Goal: Answer question/provide support

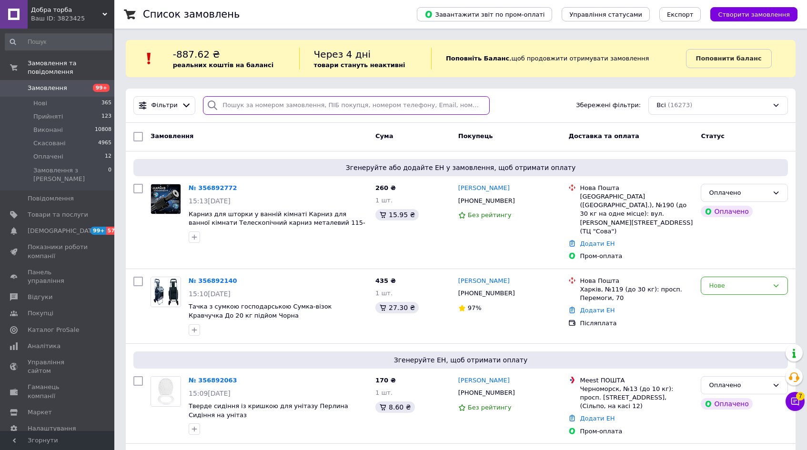
paste input "355043744"
click at [257, 107] on input "search" at bounding box center [346, 105] width 287 height 19
type input "355043744"
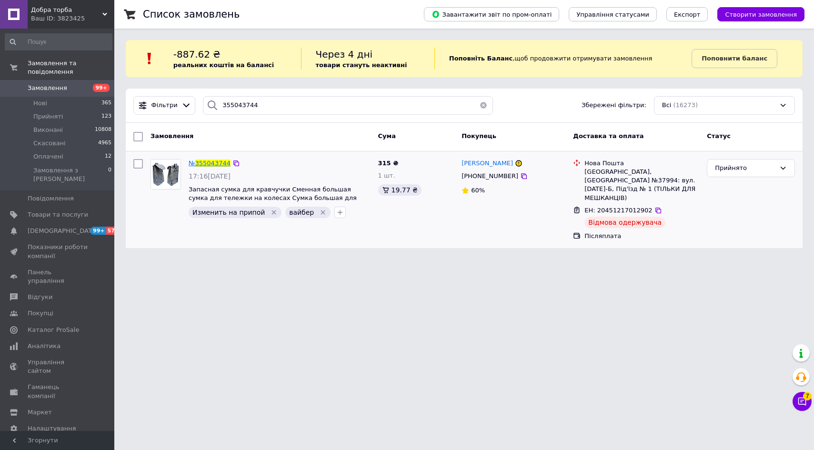
click at [203, 162] on span "355043744" at bounding box center [212, 163] width 35 height 7
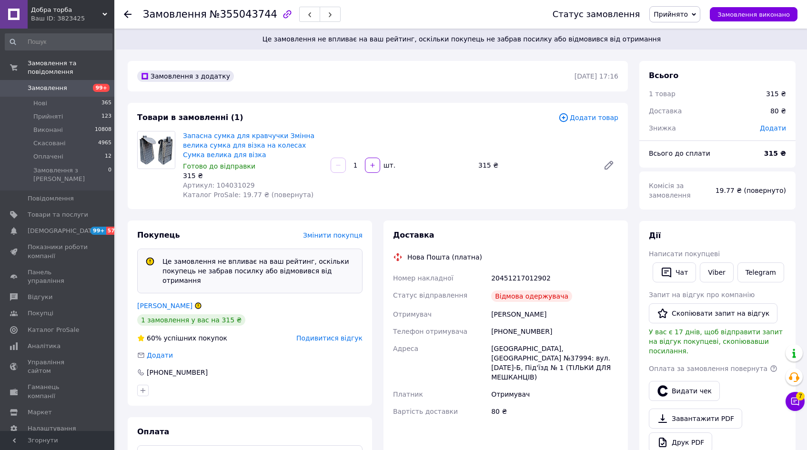
click at [353, 200] on div "Запасна сумка для кравчучки Змінна велика сумка для візка на колесах Сумка вели…" at bounding box center [400, 165] width 443 height 72
drag, startPoint x: 472, startPoint y: 80, endPoint x: 329, endPoint y: 120, distance: 148.3
click at [471, 80] on div "Замовлення з додатку" at bounding box center [354, 76] width 439 height 15
click at [320, 334] on span "Подивитися відгук" at bounding box center [329, 338] width 66 height 8
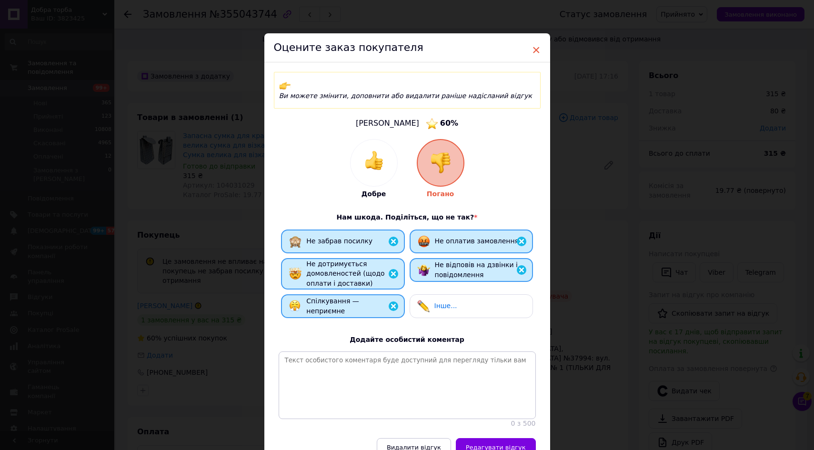
click at [533, 44] on span "×" at bounding box center [536, 50] width 9 height 16
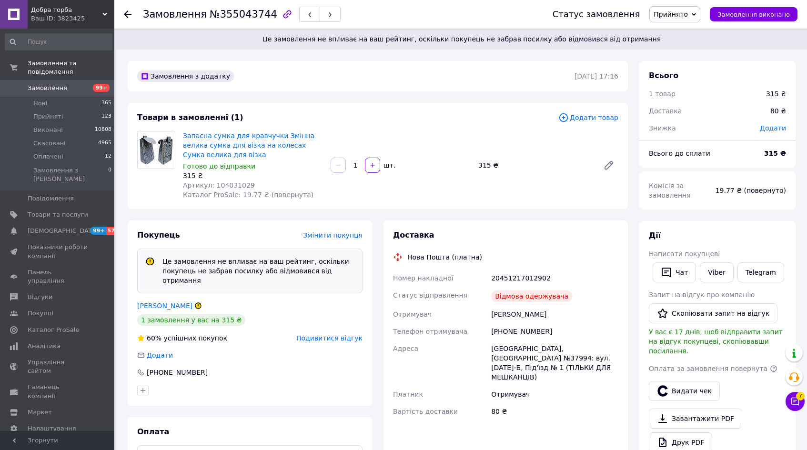
drag, startPoint x: 58, startPoint y: 85, endPoint x: 62, endPoint y: 88, distance: 5.6
click at [58, 85] on link "Замовлення 99+" at bounding box center [58, 88] width 117 height 16
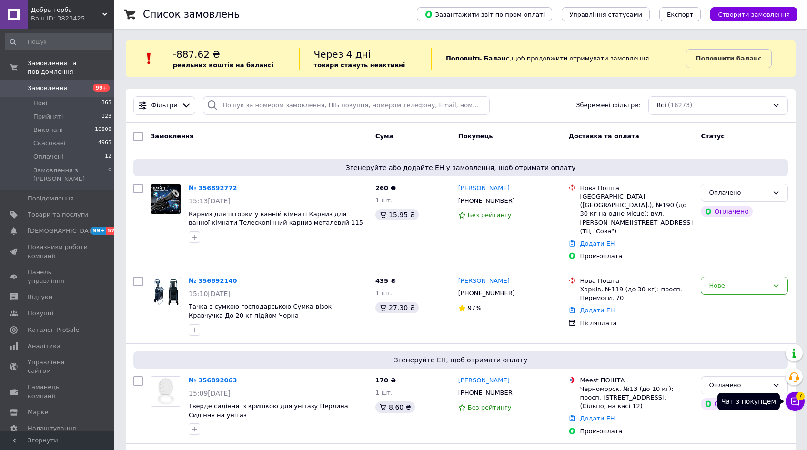
click at [792, 405] on icon at bounding box center [795, 402] width 10 height 10
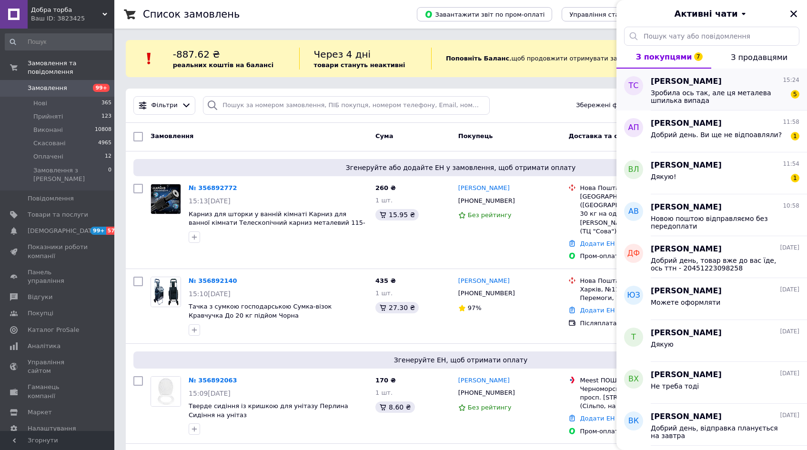
click at [729, 97] on span "Зробила ось так, але ця металева шпилька випада" at bounding box center [717, 96] width 135 height 15
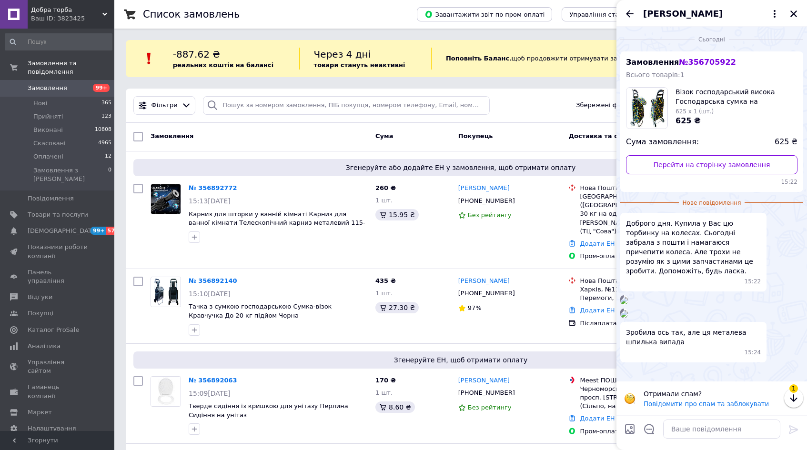
click at [628, 304] on img at bounding box center [624, 301] width 8 height 8
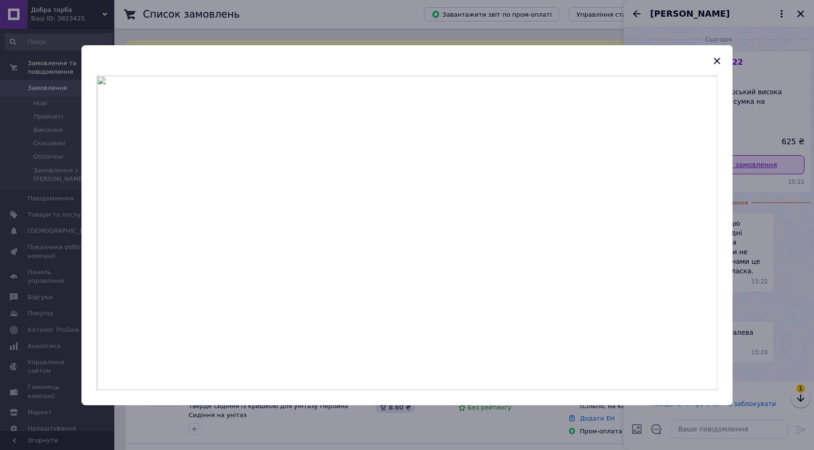
drag, startPoint x: 715, startPoint y: 55, endPoint x: 735, endPoint y: 166, distance: 112.7
click at [715, 57] on icon "button" at bounding box center [716, 60] width 11 height 11
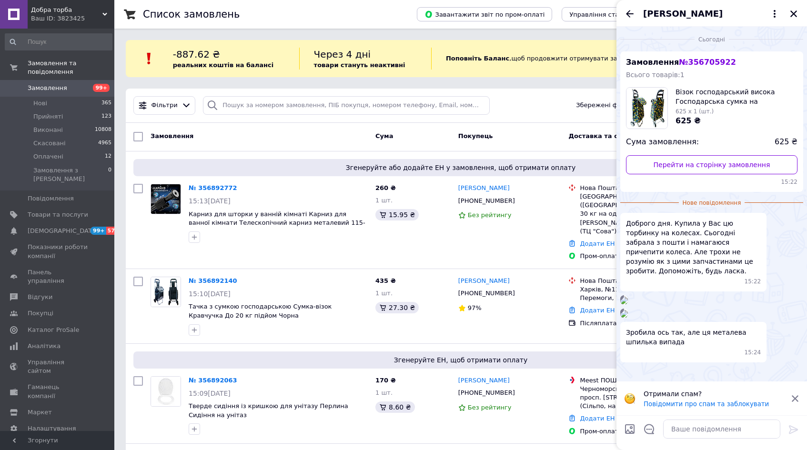
scroll to position [238, 0]
click at [628, 310] on img at bounding box center [624, 314] width 8 height 8
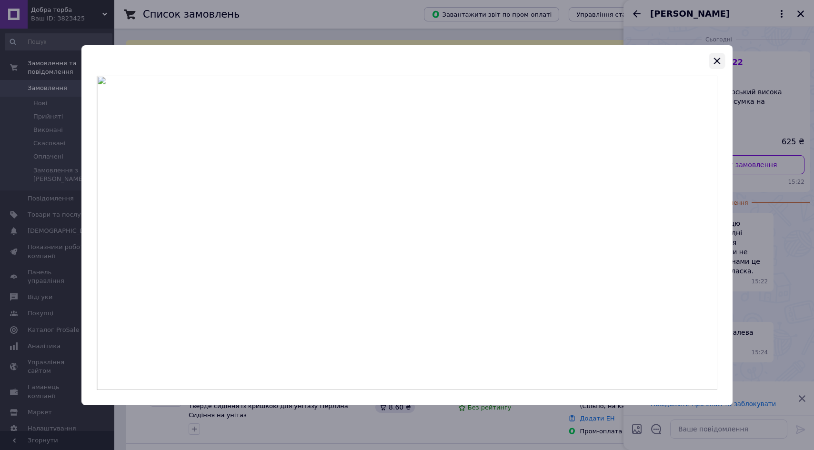
click at [716, 58] on icon "button" at bounding box center [716, 60] width 11 height 11
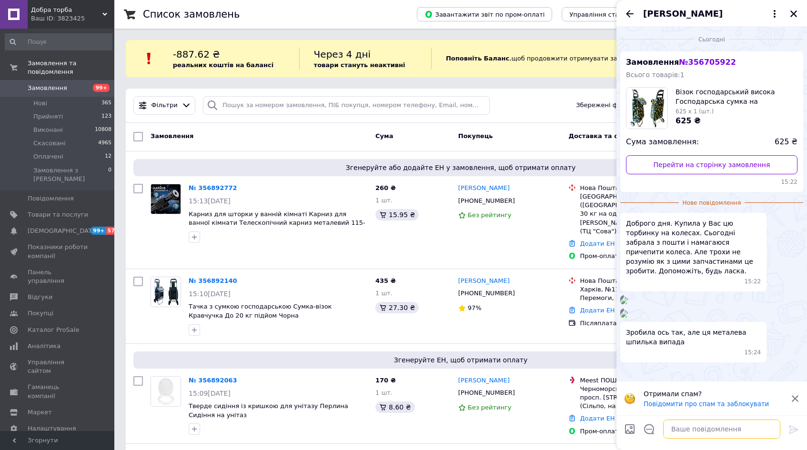
click at [718, 434] on textarea at bounding box center [721, 428] width 117 height 19
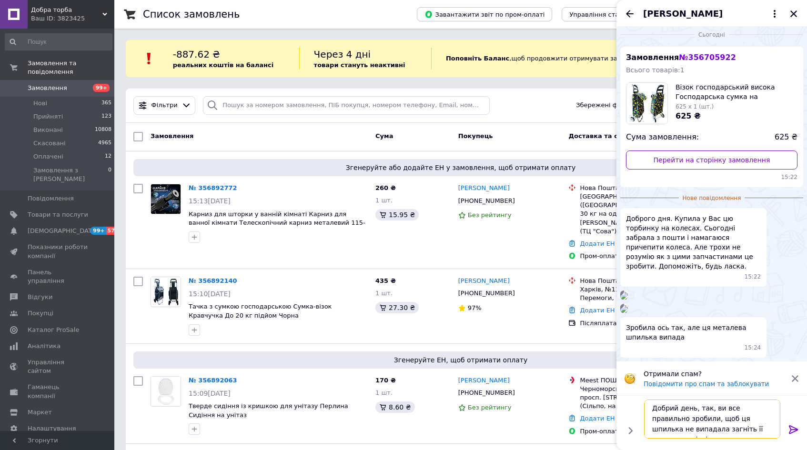
scroll to position [7, 0]
type textarea "Добрий день, так, ви все правильно зробили, щоб ця шпилька не випадала загніть …"
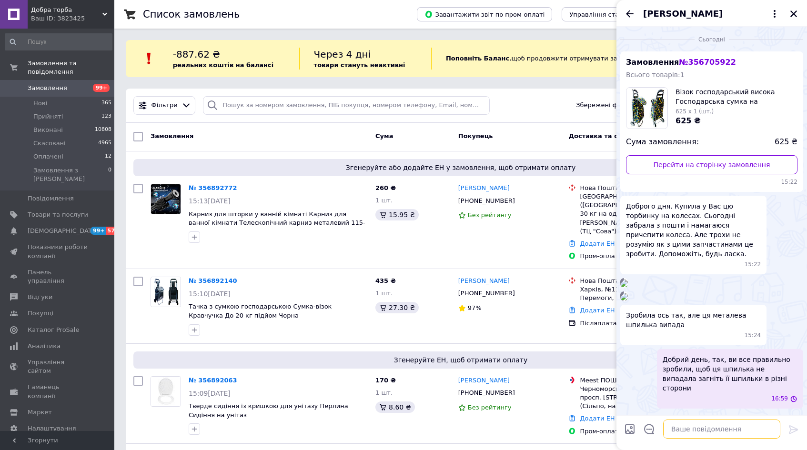
scroll to position [245, 0]
click at [719, 393] on span "Добрий день, так, ви все правильно зробили, щоб ця шпилька не випадала загніть …" at bounding box center [729, 374] width 135 height 38
click at [682, 400] on div "16:59" at bounding box center [731, 399] width 131 height 8
click at [686, 389] on span "Добрий день, так, ви все правильно зробили, щоб ця шпилька не випадала загніть …" at bounding box center [729, 374] width 135 height 38
click at [715, 401] on div "16:59" at bounding box center [731, 399] width 131 height 8
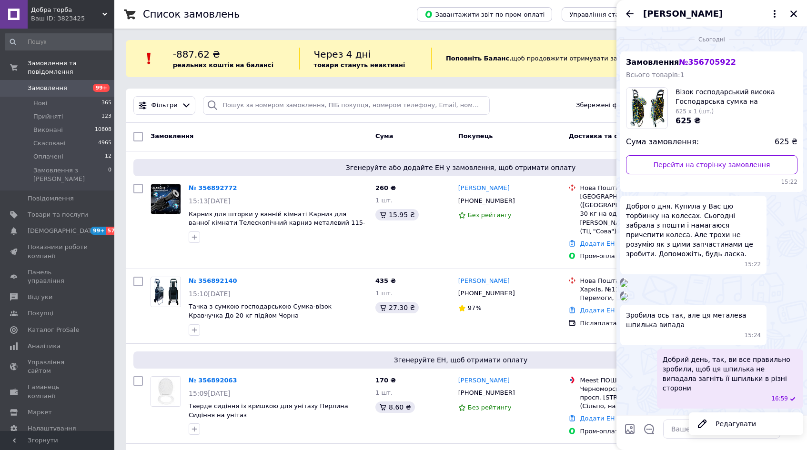
drag, startPoint x: 711, startPoint y: 392, endPoint x: 685, endPoint y: 389, distance: 26.4
click at [685, 389] on span "Добрий день, так, ви все правильно зробили, щоб ця шпилька не випадала загніть …" at bounding box center [729, 374] width 135 height 38
click at [688, 389] on span "Добрий день, так, ви все правильно зробили, щоб ця шпилька не випадала загніть …" at bounding box center [729, 374] width 135 height 38
click at [716, 427] on button "Редагувати" at bounding box center [745, 423] width 114 height 19
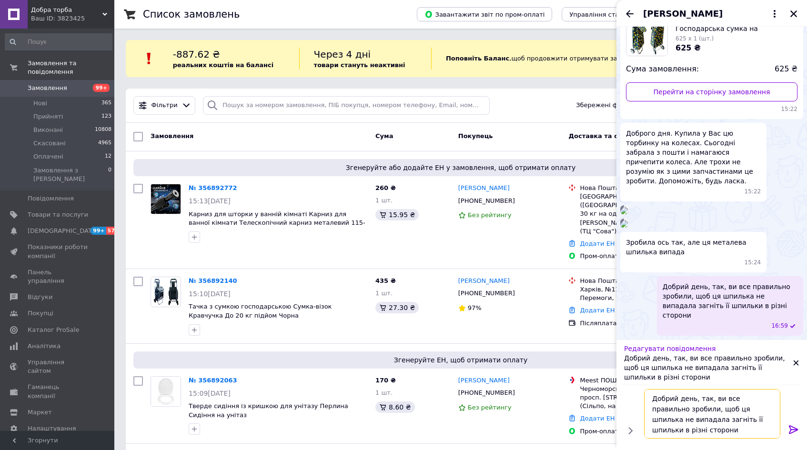
drag, startPoint x: 678, startPoint y: 422, endPoint x: 695, endPoint y: 422, distance: 17.1
click at [695, 422] on textarea "Добрий день, так, ви все правильно зробили, щоб ця шпилька не випадала загніть …" at bounding box center [712, 414] width 136 height 50
click at [688, 421] on textarea "Добрий день, так, ви все правильно зробили, щоб ця шпилька не випадала загніть …" at bounding box center [712, 414] width 136 height 50
drag, startPoint x: 681, startPoint y: 420, endPoint x: 707, endPoint y: 419, distance: 26.2
click at [707, 419] on textarea "Добрий день, так, ви все правильно зробили, щоб ця шпилька не випадала загніть …" at bounding box center [712, 414] width 136 height 50
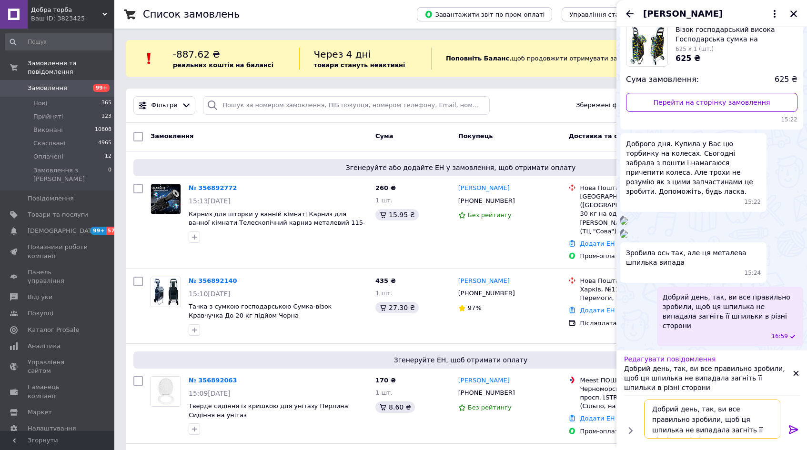
type textarea "Добрий день, так, ви все правильно зробили, щоб ця шпилька не випадала загніть …"
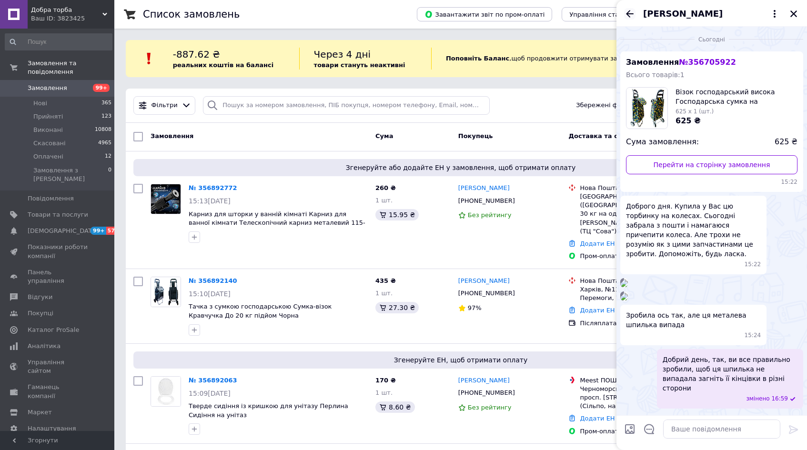
click at [632, 12] on icon "Назад" at bounding box center [629, 13] width 11 height 11
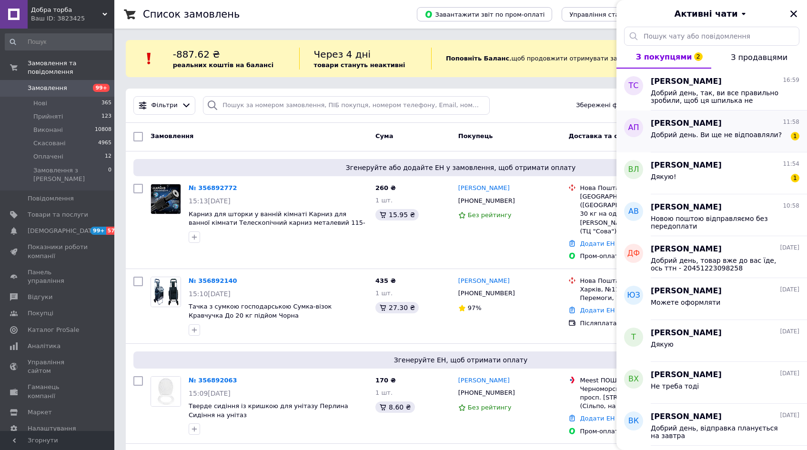
click at [744, 139] on div "Добрий день. Ви ще не відпоавляли?" at bounding box center [715, 137] width 131 height 13
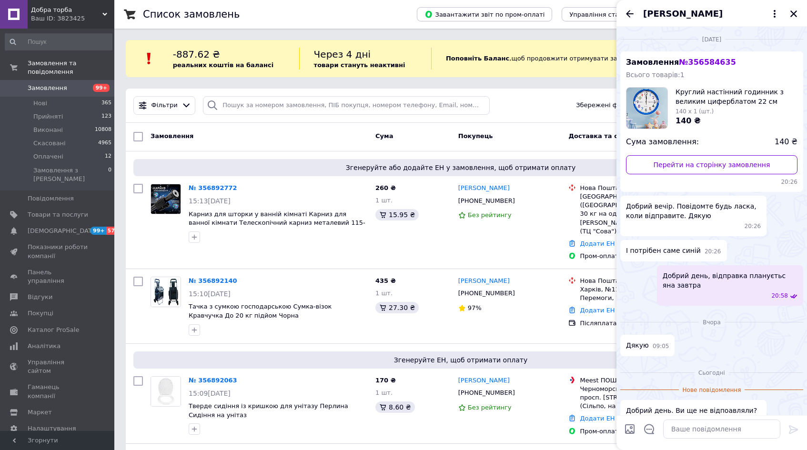
scroll to position [10, 0]
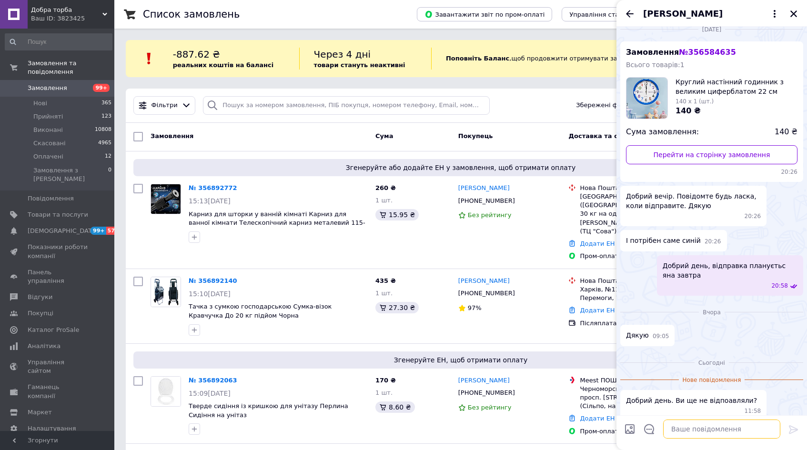
click at [699, 429] on textarea at bounding box center [721, 428] width 117 height 19
type textarea "Добрий день, відправили, ось ттн -"
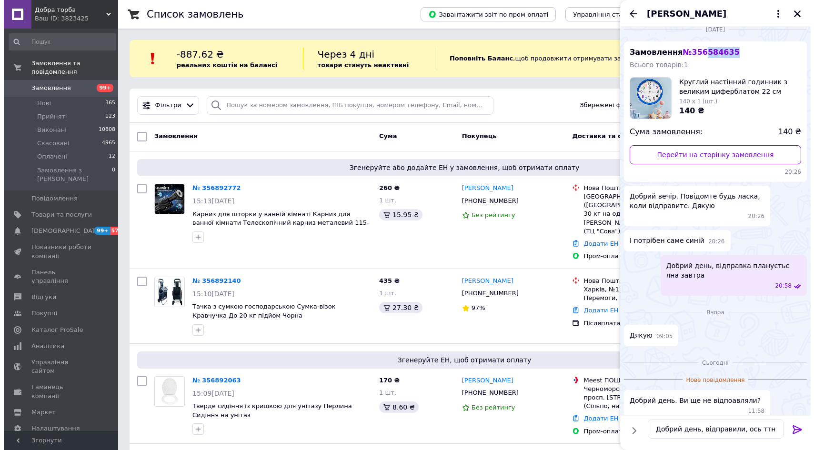
scroll to position [0, 0]
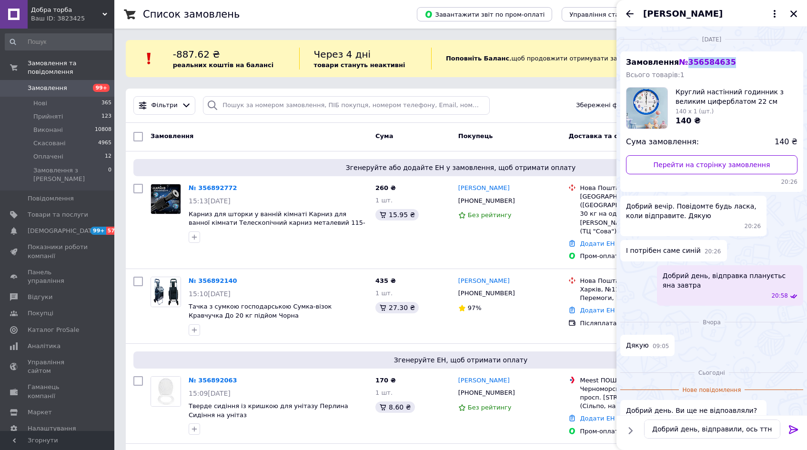
drag, startPoint x: 730, startPoint y: 48, endPoint x: 682, endPoint y: 60, distance: 49.4
click at [682, 60] on div "Замовлення № 356584635 Всього товарів: 1 Круглий настінний годинник з великим ц…" at bounding box center [711, 121] width 183 height 140
copy span "356584635"
click at [203, 101] on div at bounding box center [346, 105] width 294 height 19
click at [221, 102] on input "search" at bounding box center [346, 105] width 287 height 19
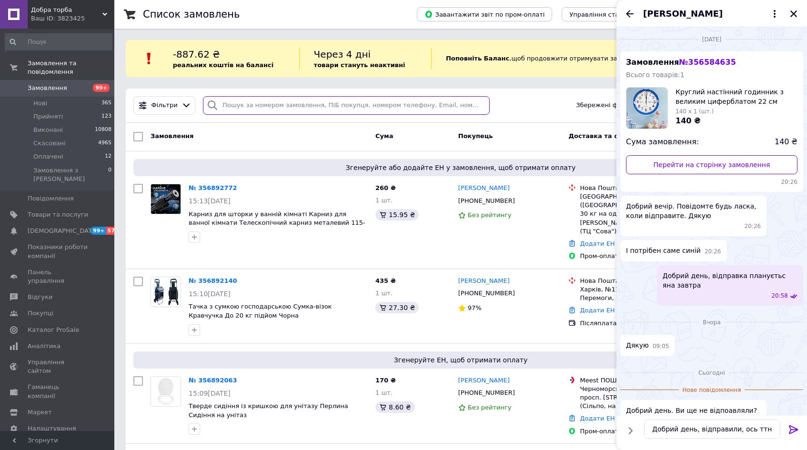
paste input "356584635"
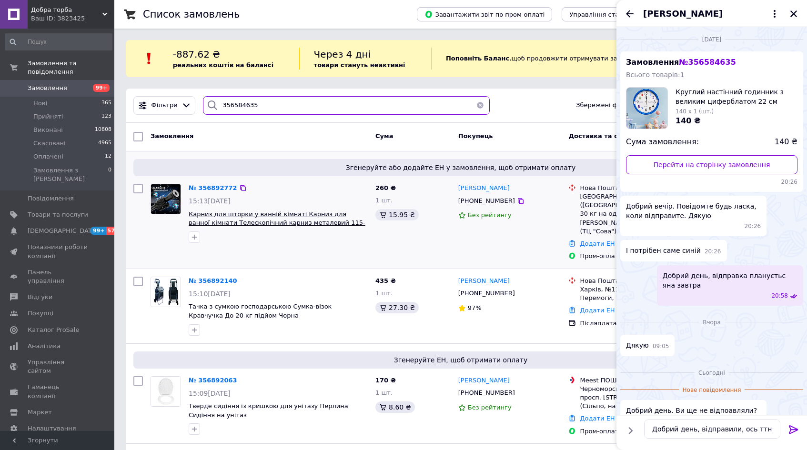
type input "356584635"
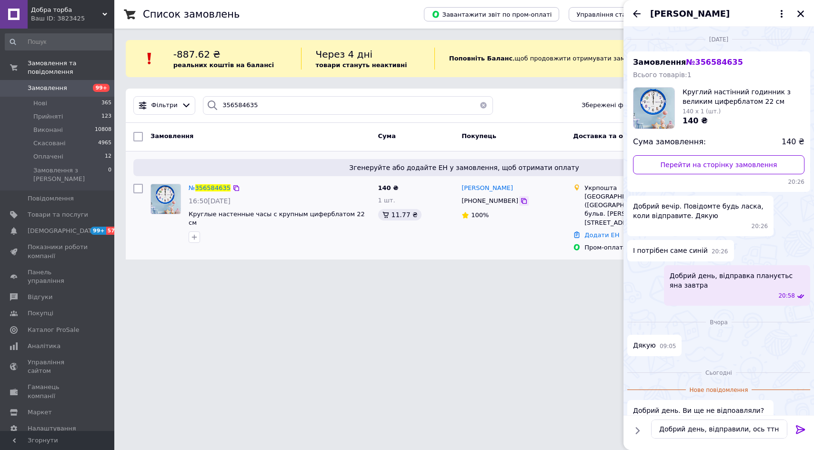
click at [520, 198] on icon at bounding box center [524, 201] width 8 height 8
click at [408, 271] on html "Добра торба Ваш ID: 3823425 Сайт Добра торба Кабінет покупця Перевірити стан си…" at bounding box center [407, 135] width 814 height 271
click at [774, 433] on textarea "Добрий день, відправили, ось ттн -" at bounding box center [719, 428] width 136 height 19
paste textarea "505352135814"
click at [658, 430] on textarea "Добрий день, відправили, ось ттн - 505352135814" at bounding box center [719, 424] width 136 height 29
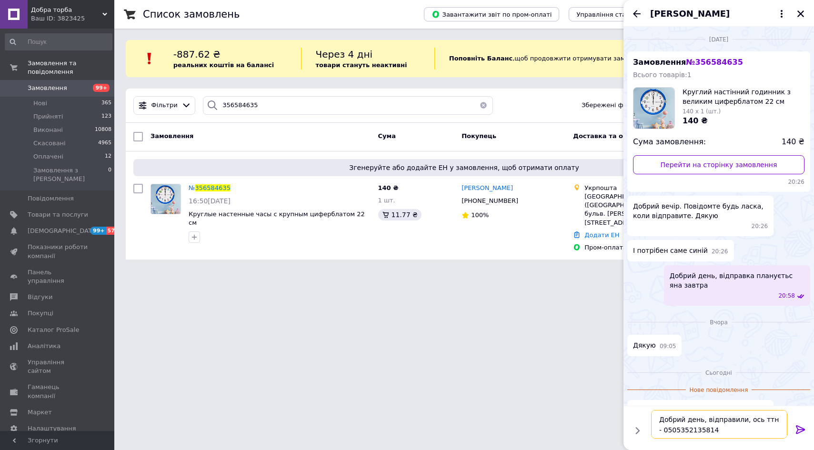
type textarea "Добрий день, відправили, ось ттн - 0505352135814"
click at [798, 431] on icon at bounding box center [800, 429] width 11 height 11
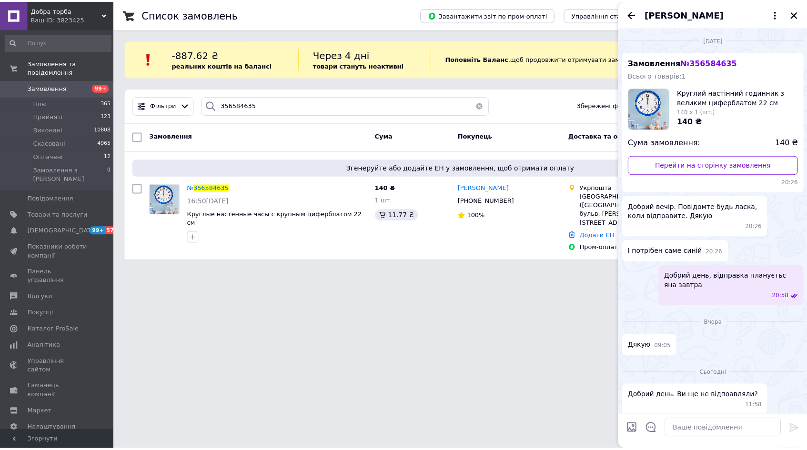
scroll to position [39, 0]
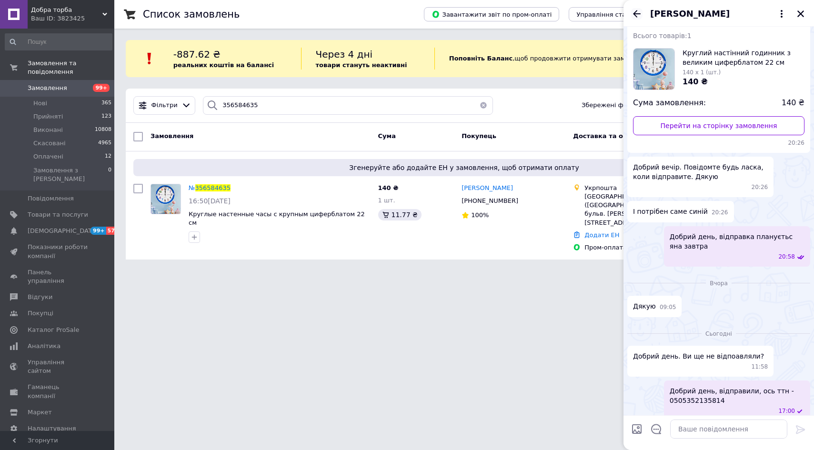
click at [639, 13] on icon "Назад" at bounding box center [636, 13] width 11 height 11
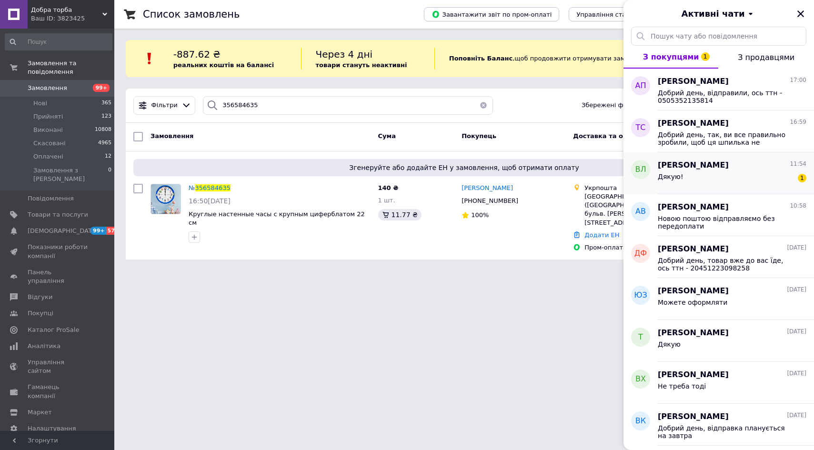
click at [670, 175] on span "Дякую!" at bounding box center [671, 177] width 26 height 8
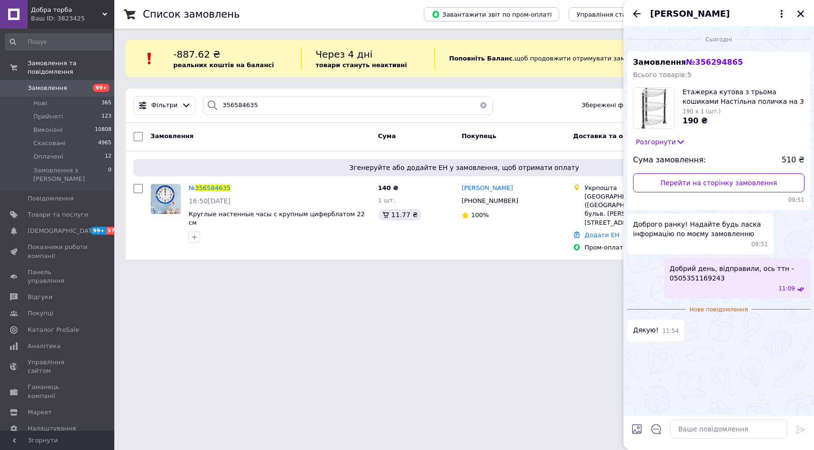
click at [799, 14] on icon "Закрити" at bounding box center [800, 14] width 9 height 9
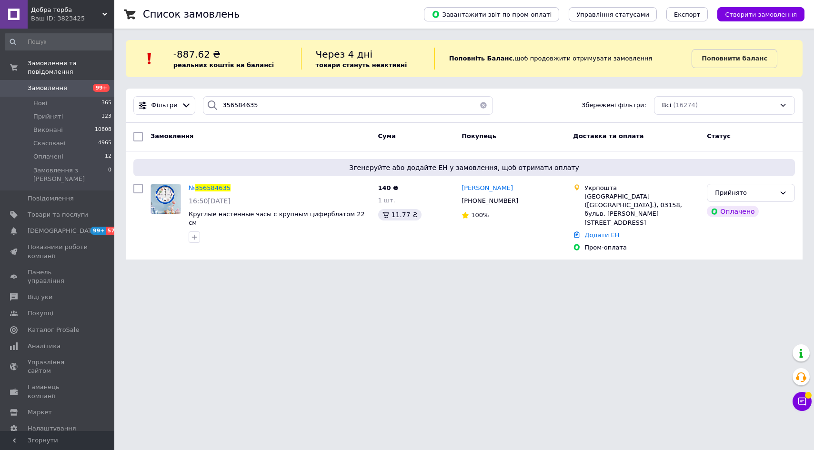
click at [397, 271] on html "Добра торба Ваш ID: 3823425 Сайт Добра торба Кабінет покупця Перевірити стан си…" at bounding box center [407, 135] width 814 height 271
click at [60, 84] on span "Замовлення" at bounding box center [48, 88] width 40 height 9
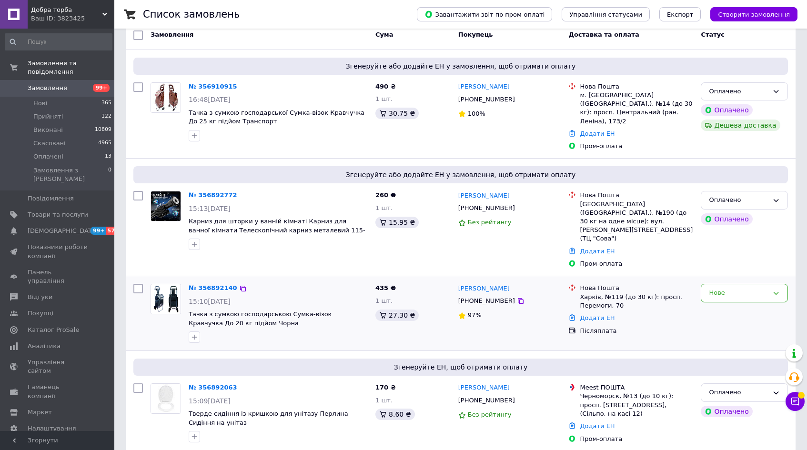
scroll to position [143, 0]
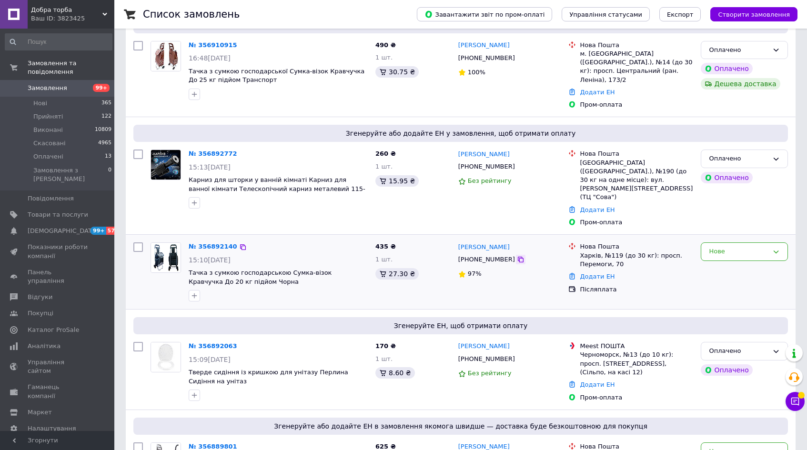
click at [517, 256] on icon at bounding box center [521, 260] width 8 height 8
drag, startPoint x: 328, startPoint y: 270, endPoint x: 267, endPoint y: 274, distance: 61.5
click at [328, 288] on div at bounding box center [278, 295] width 183 height 15
click at [194, 292] on icon "button" at bounding box center [194, 296] width 8 height 8
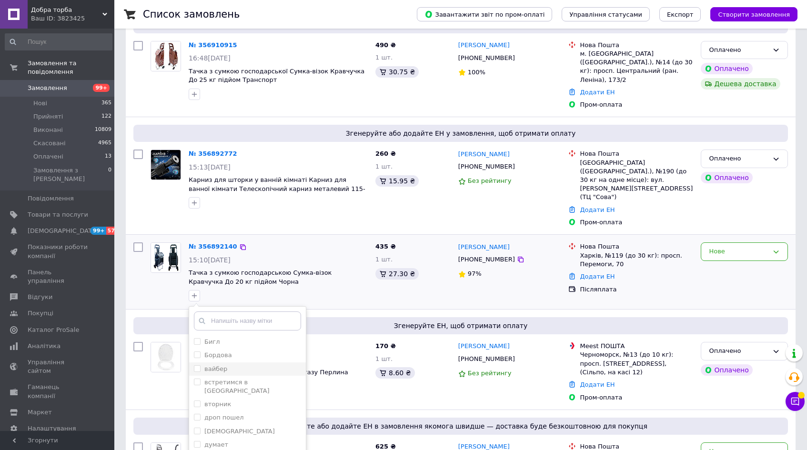
click at [237, 365] on div "вайбер" at bounding box center [247, 369] width 107 height 9
checkbox input "true"
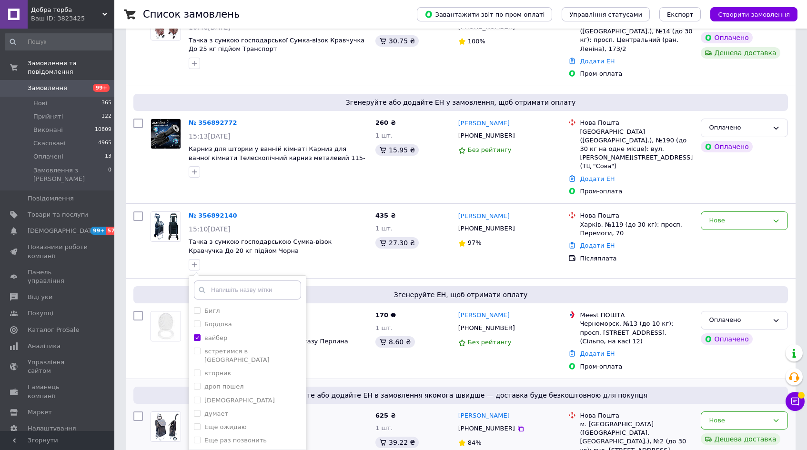
scroll to position [190, 0]
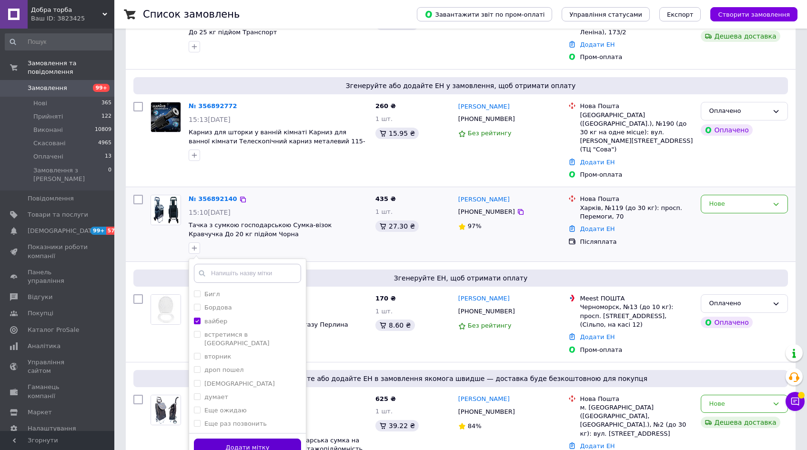
click at [284, 439] on button "Додати мітку" at bounding box center [247, 448] width 107 height 19
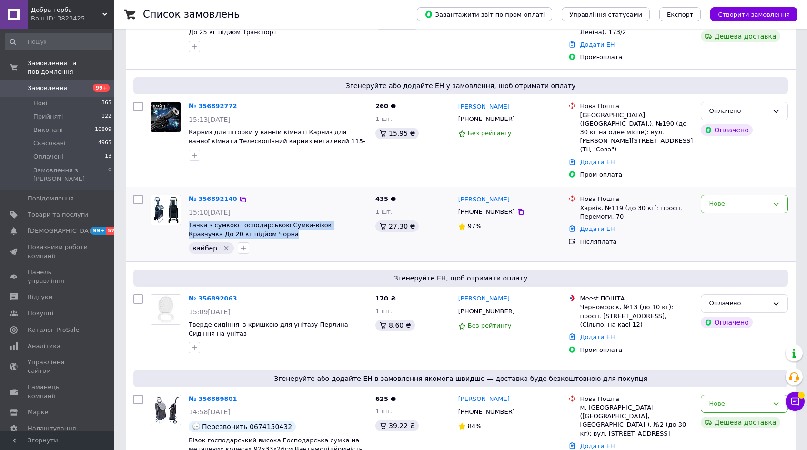
drag, startPoint x: 228, startPoint y: 210, endPoint x: 186, endPoint y: 199, distance: 43.1
click at [186, 199] on div "№ 356892140 15:10, 12.08.2025 Тачка з сумкою господарською Сумка-візок Кравчучк…" at bounding box center [278, 224] width 187 height 67
copy span "Тачка з сумкою господарською Сумка-візок Кравчучка До 20 кг підйом Чорна"
click at [391, 217] on div "435 ₴ 1 шт. 27.30 ₴" at bounding box center [412, 224] width 83 height 67
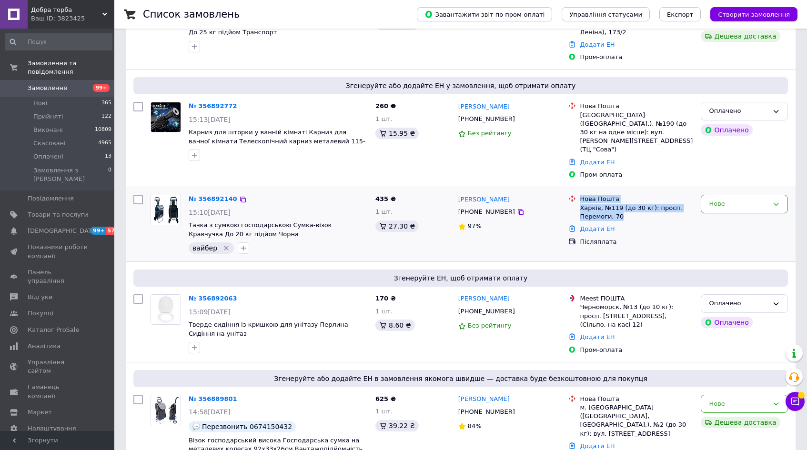
drag, startPoint x: 629, startPoint y: 193, endPoint x: 579, endPoint y: 173, distance: 53.0
click at [579, 195] on div "Нова Пошта Харків, №119 (до 30 кг): просп. Перемоги, 70" at bounding box center [636, 208] width 117 height 26
copy div "Нова Пошта Харків, №119 (до 30 кг): просп. Перемоги, 70"
click at [379, 224] on div "435 ₴ 1 шт. 27.30 ₴" at bounding box center [412, 224] width 83 height 67
click at [517, 308] on icon at bounding box center [521, 312] width 8 height 8
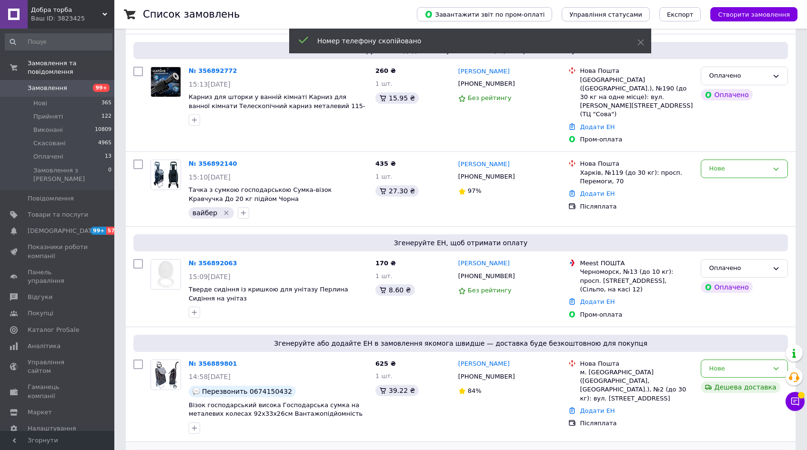
scroll to position [286, 0]
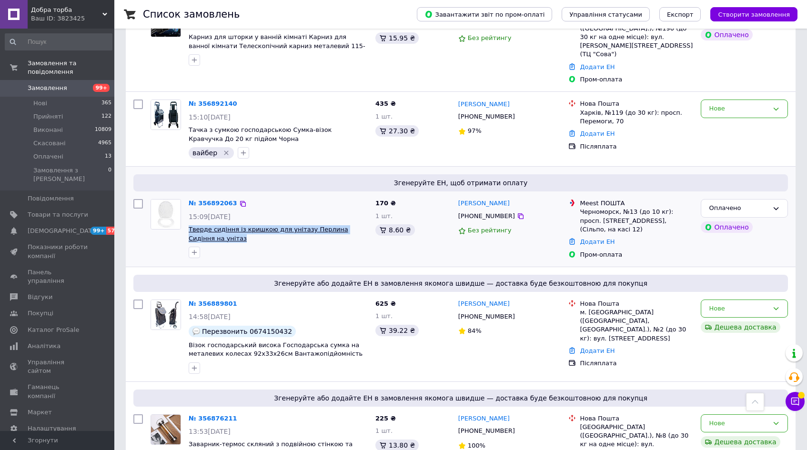
drag, startPoint x: 229, startPoint y: 215, endPoint x: 189, endPoint y: 204, distance: 41.5
click at [189, 225] on span "Тверде сидіння із кришкою для унітазу Перлина Сидіння на унітаз" at bounding box center [278, 234] width 179 height 18
copy span "Тверде сидіння із кришкою для унітазу Перлина Сидіння на унітаз"
drag, startPoint x: 347, startPoint y: 219, endPoint x: 452, endPoint y: 219, distance: 105.7
click at [347, 245] on div at bounding box center [278, 252] width 183 height 15
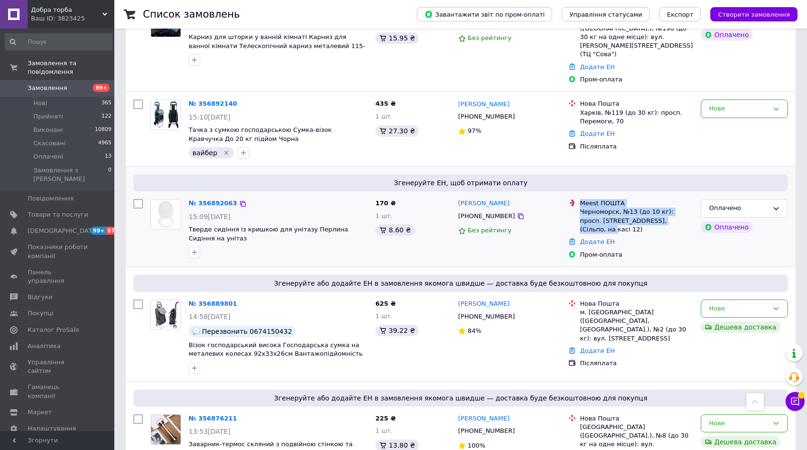
drag, startPoint x: 677, startPoint y: 196, endPoint x: 582, endPoint y: 180, distance: 96.1
click at [582, 199] on div "Meest ПОШТА Черноморск, №13 (до 10 кг): просп. Мира, 19, (Сільпо, на касі 12)" at bounding box center [636, 216] width 117 height 35
copy div "Meest ПОШТА Черноморск, №13 (до 10 кг): просп. Мира, 19, (Сільпо, на касі 12)"
click at [328, 296] on div "№ 356889801 14:58, 12.08.2025 Перезвонить 0674150432 Візок господарський висока…" at bounding box center [278, 337] width 187 height 82
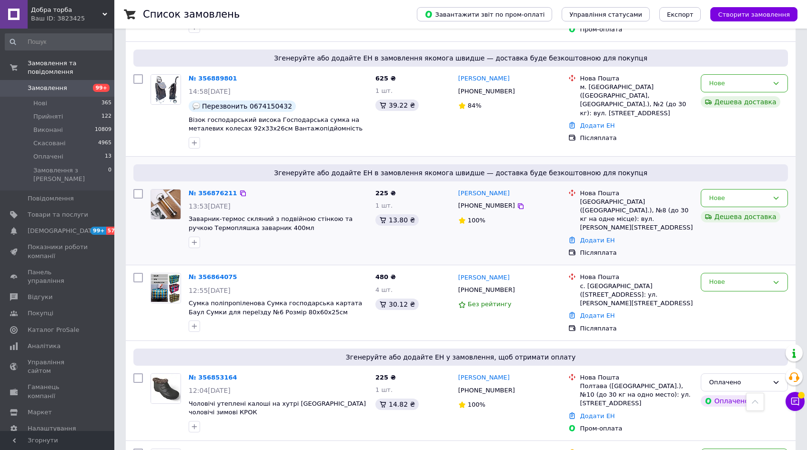
scroll to position [524, 0]
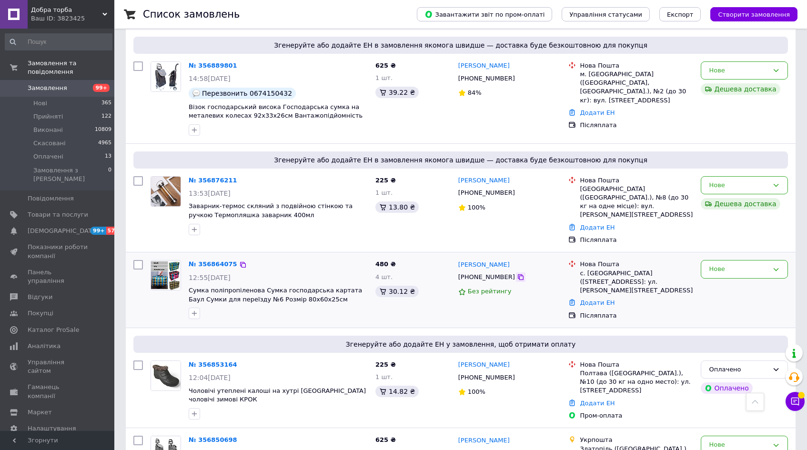
click at [517, 273] on icon at bounding box center [521, 277] width 8 height 8
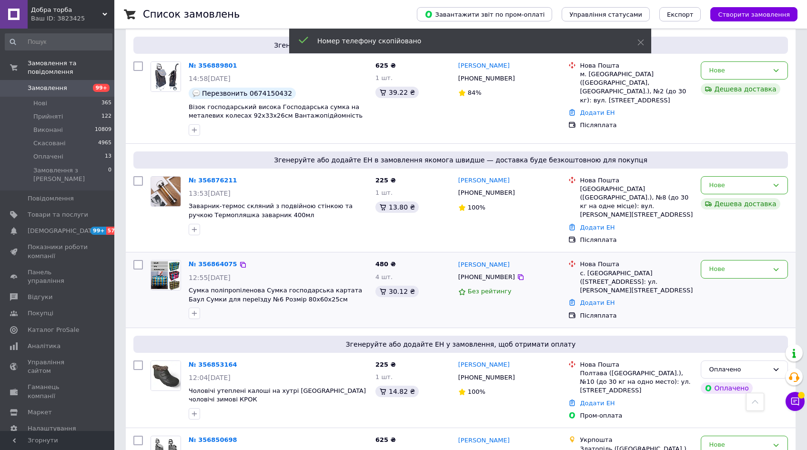
drag, startPoint x: 240, startPoint y: 280, endPoint x: 233, endPoint y: 280, distance: 6.7
click at [239, 306] on div at bounding box center [278, 313] width 183 height 15
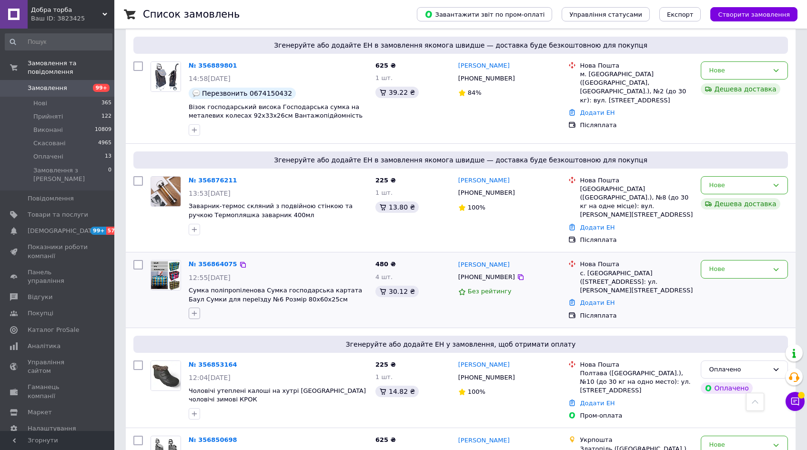
click at [191, 309] on icon "button" at bounding box center [194, 313] width 8 height 8
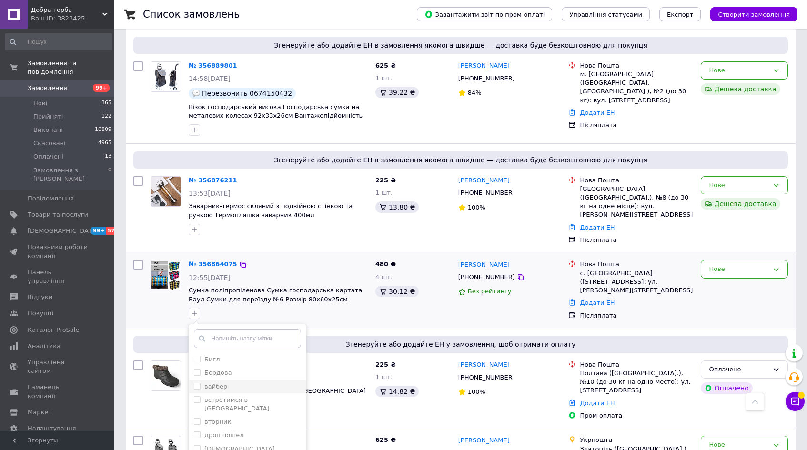
click at [233, 382] on div "вайбер" at bounding box center [247, 386] width 107 height 9
checkbox input "true"
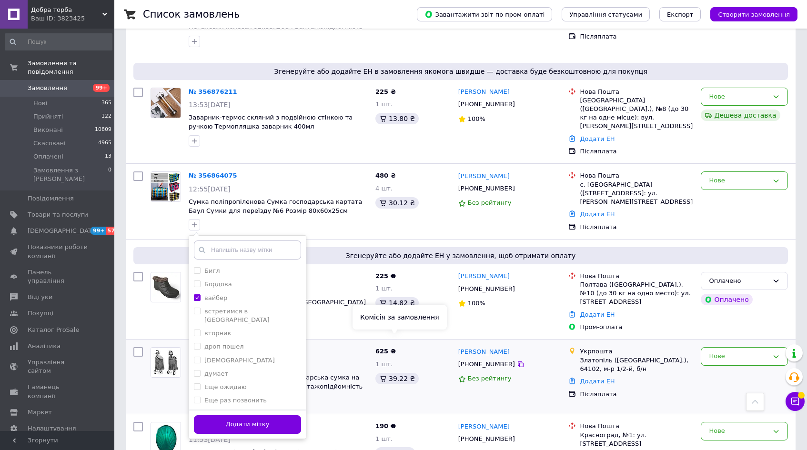
scroll to position [619, 0]
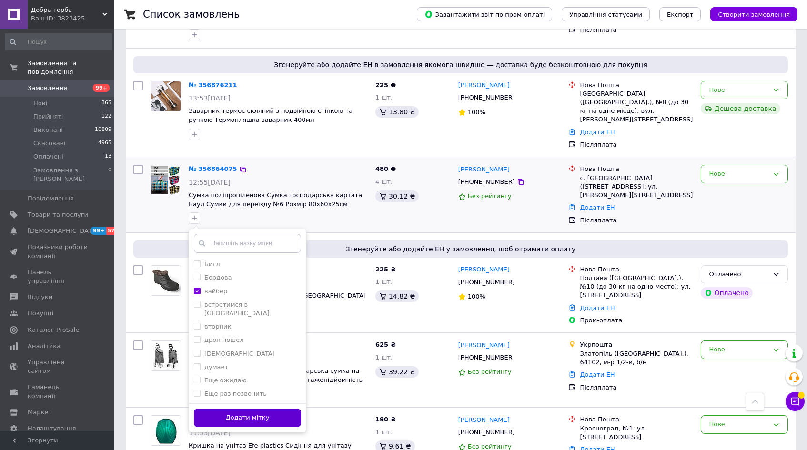
click at [286, 409] on button "Додати мітку" at bounding box center [247, 418] width 107 height 19
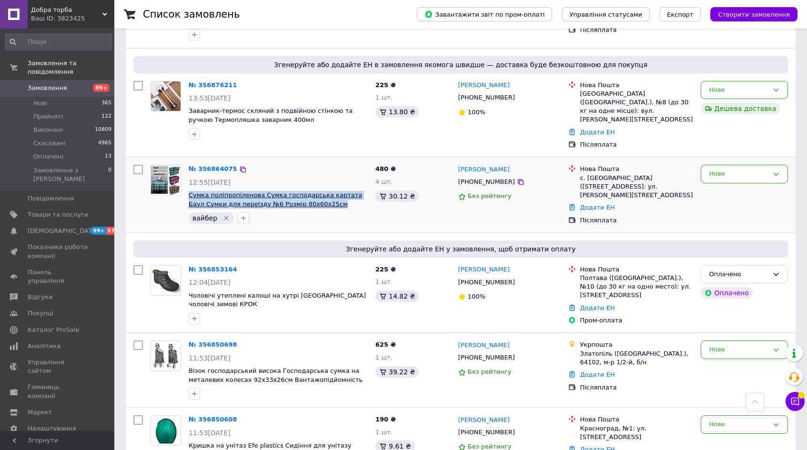
drag, startPoint x: 333, startPoint y: 168, endPoint x: 189, endPoint y: 157, distance: 144.2
click at [189, 191] on span "Сумка поліпропіленова Сумка господарська картата Баул Сумки для переїзду №6 Роз…" at bounding box center [278, 200] width 179 height 18
copy span "Сумка поліпропіленова Сумка господарська картата Баул Сумки для переїзду №6 Роз…"
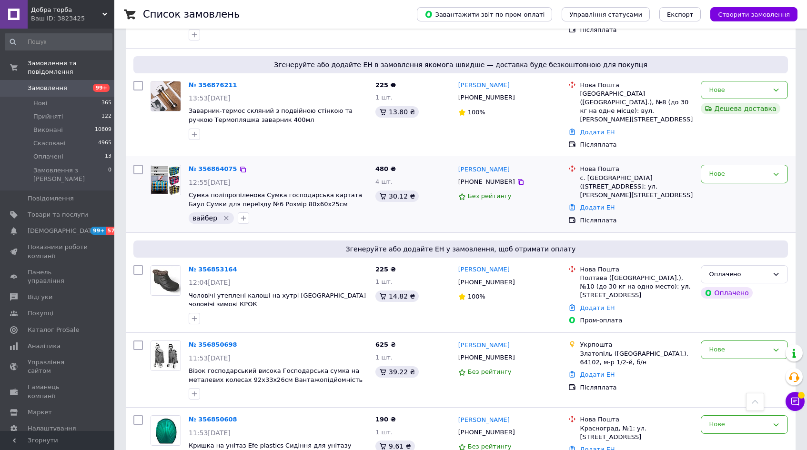
drag, startPoint x: 407, startPoint y: 187, endPoint x: 514, endPoint y: 160, distance: 109.9
click at [408, 186] on div "480 ₴ 4 шт. 30.12 ₴" at bounding box center [412, 195] width 83 height 68
drag, startPoint x: 598, startPoint y: 160, endPoint x: 579, endPoint y: 134, distance: 31.3
click at [579, 165] on div "Нова Пошта с. Новодонецкое (Донецкая обл., Краматорский р-н.), №1: ул. Гагарина…" at bounding box center [636, 182] width 117 height 35
copy div "Нова Пошта с. Новодонецкое (Донецкая обл., Краматорский р-н.), №1: ул. Гагарина…"
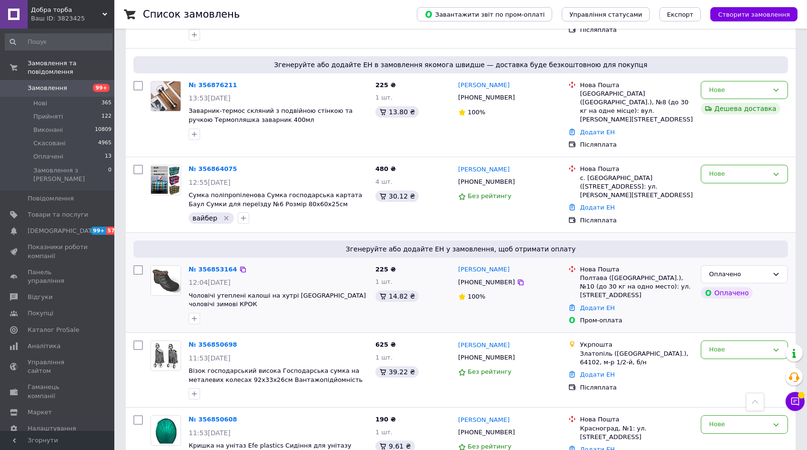
click at [359, 261] on div "№ 356853164 12:04, 12.08.2025 Чоловічі утеплені калоші на хутрі Калоші чоловічі…" at bounding box center [278, 294] width 187 height 67
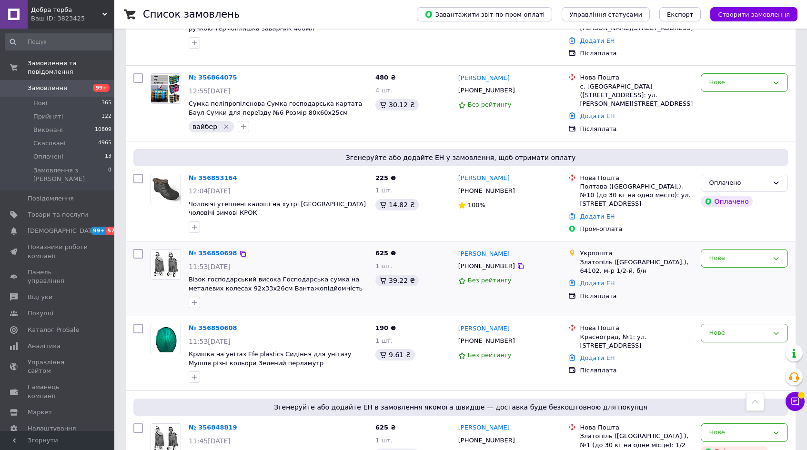
scroll to position [714, 0]
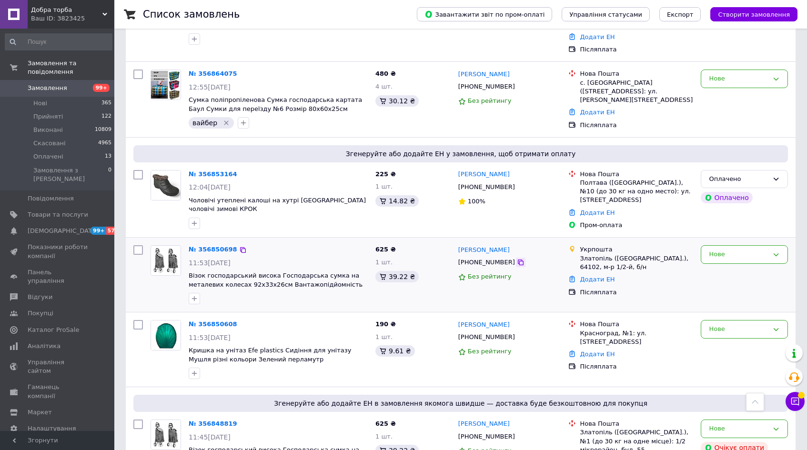
click at [517, 259] on icon at bounding box center [521, 263] width 8 height 8
click at [197, 295] on icon "button" at bounding box center [194, 299] width 8 height 8
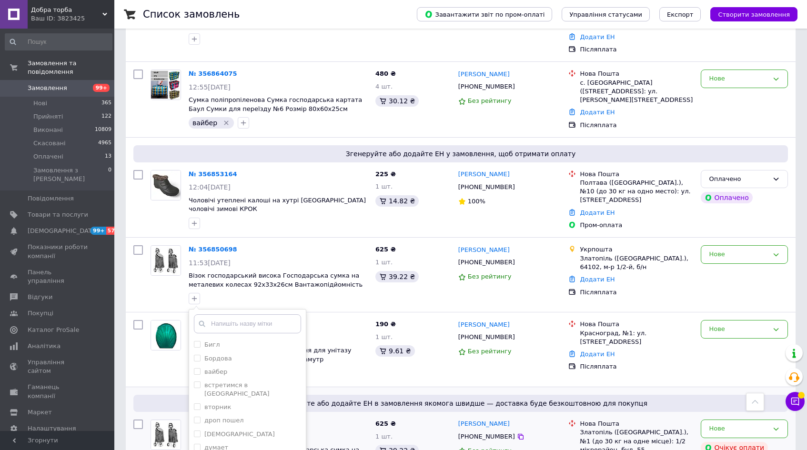
drag, startPoint x: 240, startPoint y: 331, endPoint x: 365, endPoint y: 354, distance: 126.7
click at [252, 368] on div "вайбер" at bounding box center [247, 372] width 107 height 9
checkbox input "true"
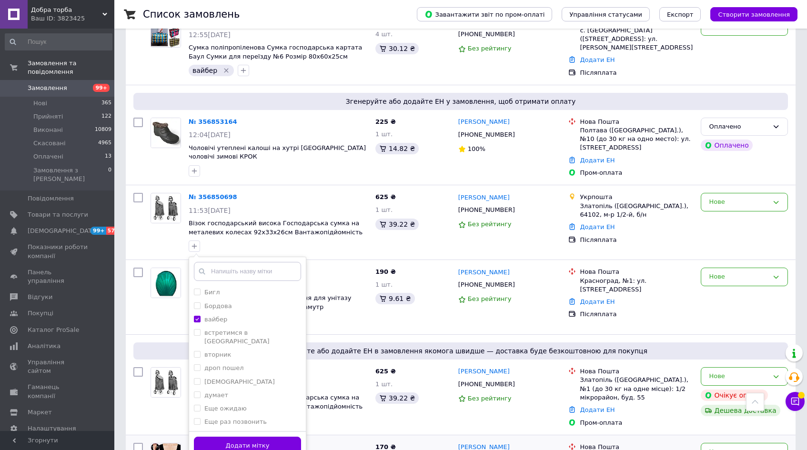
scroll to position [809, 0]
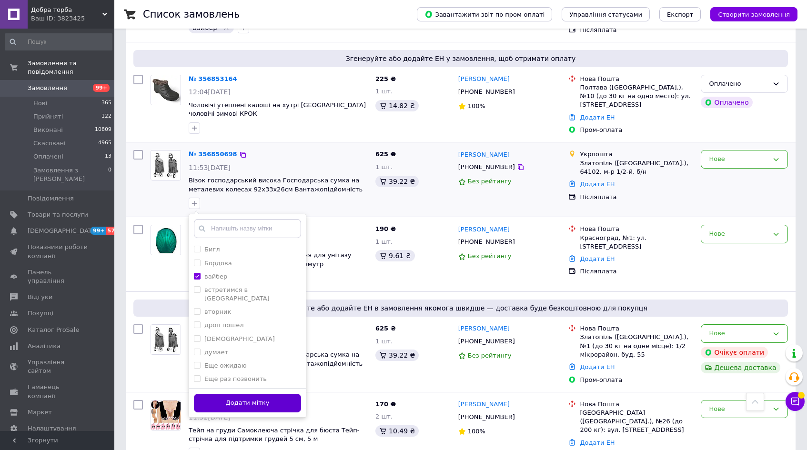
click at [262, 394] on button "Додати мітку" at bounding box center [247, 403] width 107 height 19
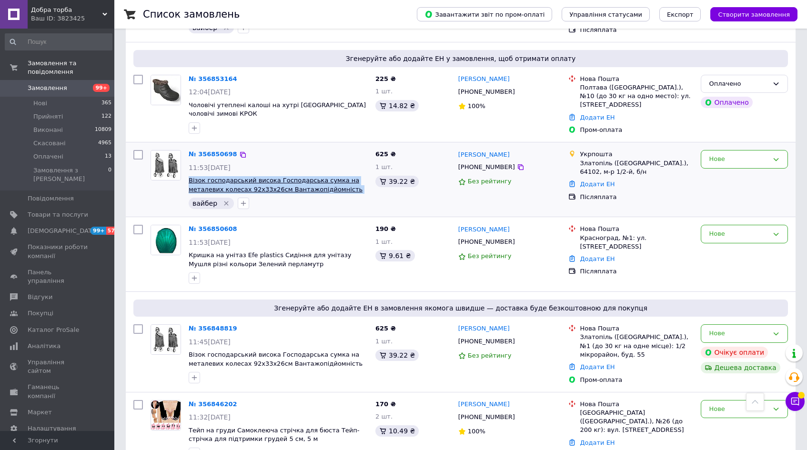
drag, startPoint x: 330, startPoint y: 153, endPoint x: 189, endPoint y: 144, distance: 141.7
click at [189, 176] on span "Візок господарський висока Господарська сумка на металевих колесах 92х33х26см В…" at bounding box center [278, 185] width 179 height 18
copy span "Візок господарський висока Господарська сумка на металевих колесах 92х33х26см В…"
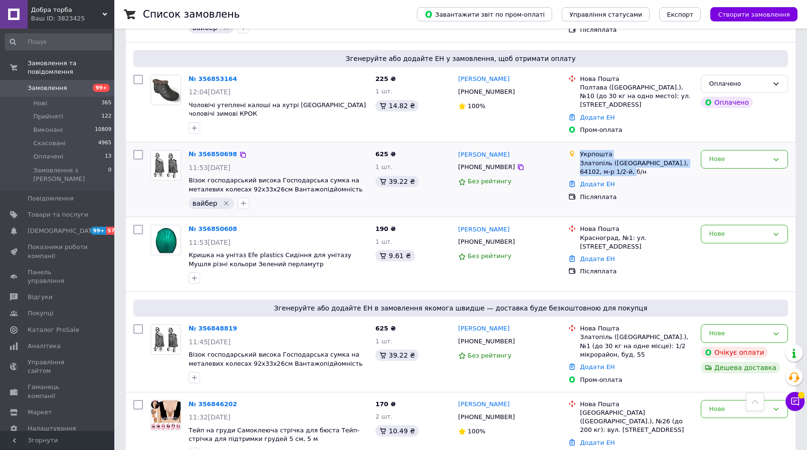
drag, startPoint x: 621, startPoint y: 132, endPoint x: 580, endPoint y: 119, distance: 42.5
click at [580, 150] on div "Укрпошта Златопіль (Харківська обл.), 64102, м-р 1/2-й, б/н" at bounding box center [636, 163] width 117 height 26
copy div "Укрпошта Златопіль (Харківська обл.), 64102, м-р 1/2-й, б/н"
click at [341, 217] on div "№ 356850608 11:53, 12.08.2025 Кришка на унітаз Efe plastics Сидіння для унітазу…" at bounding box center [460, 254] width 669 height 74
click at [517, 238] on icon at bounding box center [521, 242] width 8 height 8
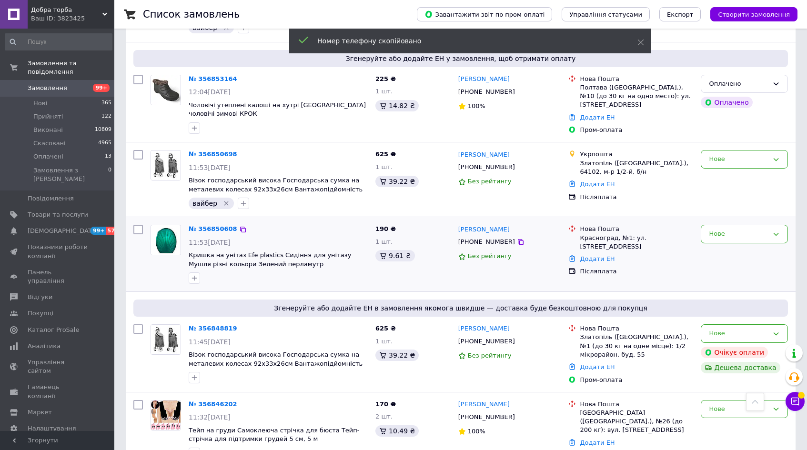
drag, startPoint x: 319, startPoint y: 250, endPoint x: 239, endPoint y: 246, distance: 79.6
click at [318, 249] on div "№ 356850608 11:53, 12.08.2025 Кришка на унітаз Efe plastics Сидіння для унітазу…" at bounding box center [278, 254] width 187 height 67
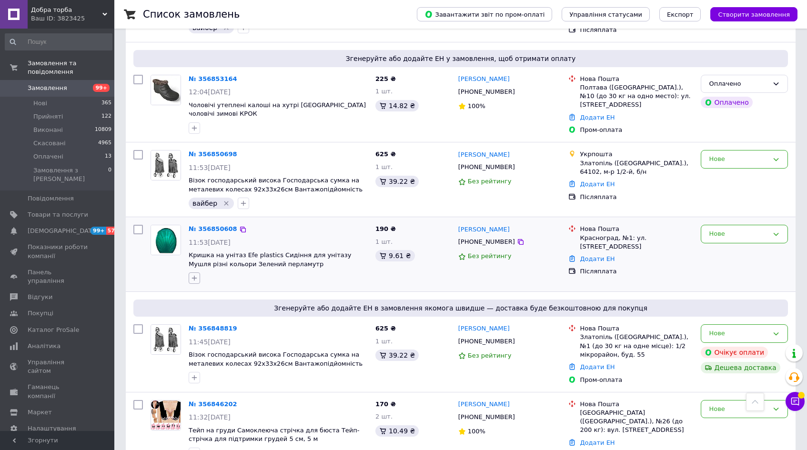
click at [195, 274] on icon "button" at bounding box center [194, 278] width 8 height 8
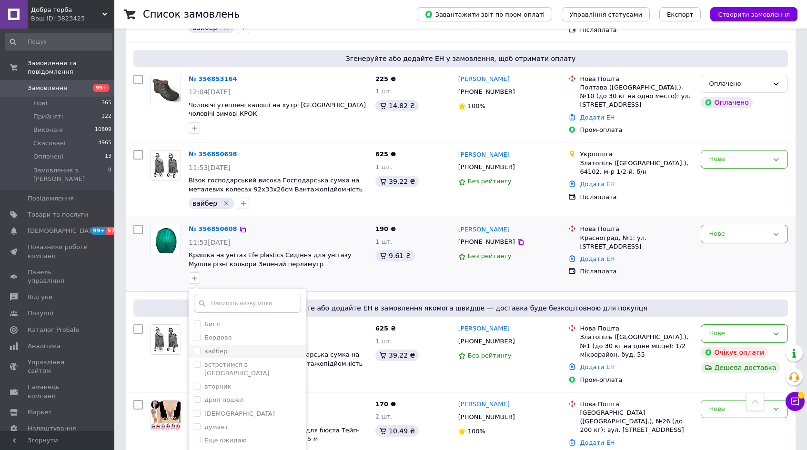
click at [240, 345] on li "вайбер" at bounding box center [247, 351] width 117 height 13
click at [240, 347] on div "вайбер" at bounding box center [247, 351] width 107 height 9
checkbox input "true"
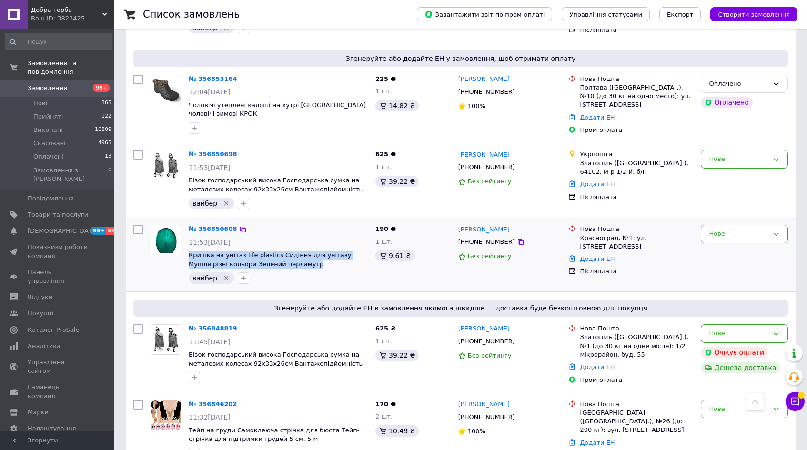
drag, startPoint x: 279, startPoint y: 227, endPoint x: 188, endPoint y: 221, distance: 91.6
click at [188, 221] on div "№ 356850608 11:53, 12.08.2025 Кришка на унітаз Efe plastics Сидіння для унітазу…" at bounding box center [278, 254] width 187 height 67
copy span "Кришка на унітаз Efe plastics Сидіння для унітазу Мушля різні кольори Зелений п…"
drag, startPoint x: 419, startPoint y: 249, endPoint x: 428, endPoint y: 248, distance: 8.6
click at [421, 249] on div "190 ₴ 1 шт. 9.61 ₴" at bounding box center [412, 254] width 83 height 67
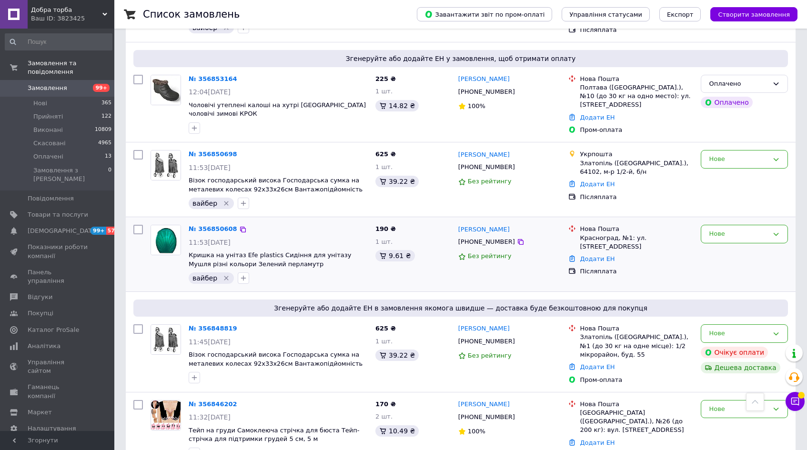
drag, startPoint x: 599, startPoint y: 208, endPoint x: 582, endPoint y: 191, distance: 23.9
click at [582, 225] on div "Нова Пошта Красноград, №1: ул. Независимости, 45б" at bounding box center [636, 238] width 117 height 26
click at [288, 270] on div "вайбер" at bounding box center [278, 277] width 183 height 15
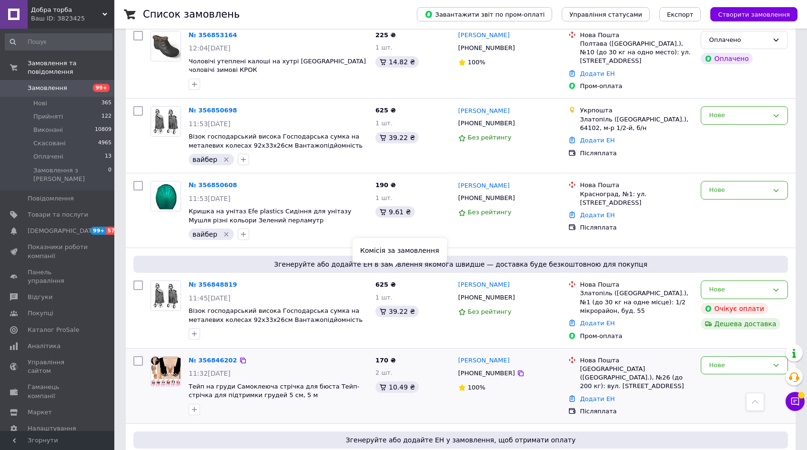
scroll to position [905, 0]
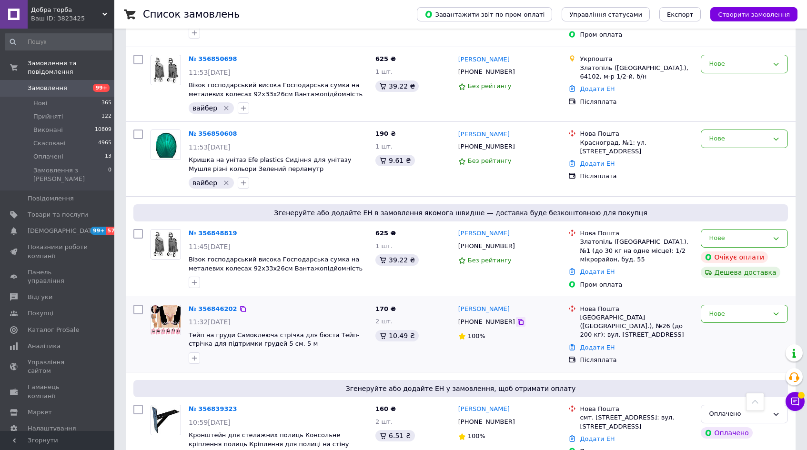
click at [517, 318] on icon at bounding box center [521, 322] width 8 height 8
click at [250, 304] on div "№ 356846202" at bounding box center [278, 309] width 181 height 11
click at [191, 354] on icon "button" at bounding box center [194, 358] width 8 height 8
drag, startPoint x: 229, startPoint y: 388, endPoint x: 237, endPoint y: 390, distance: 7.9
click at [230, 424] on li "вайбер" at bounding box center [247, 430] width 117 height 13
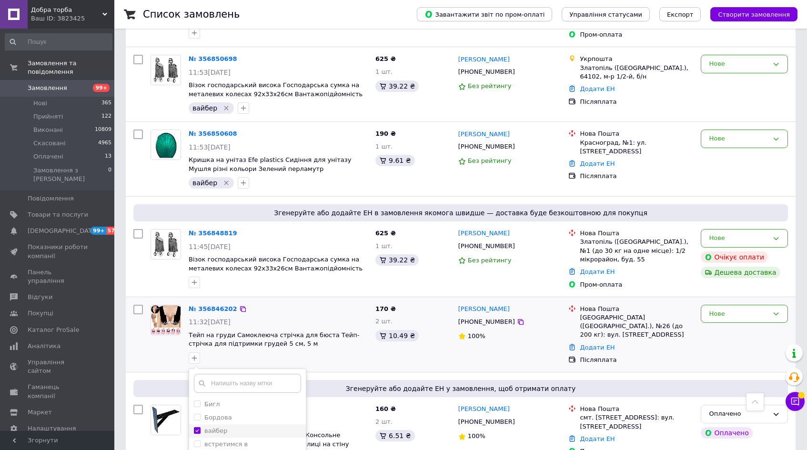
checkbox input "true"
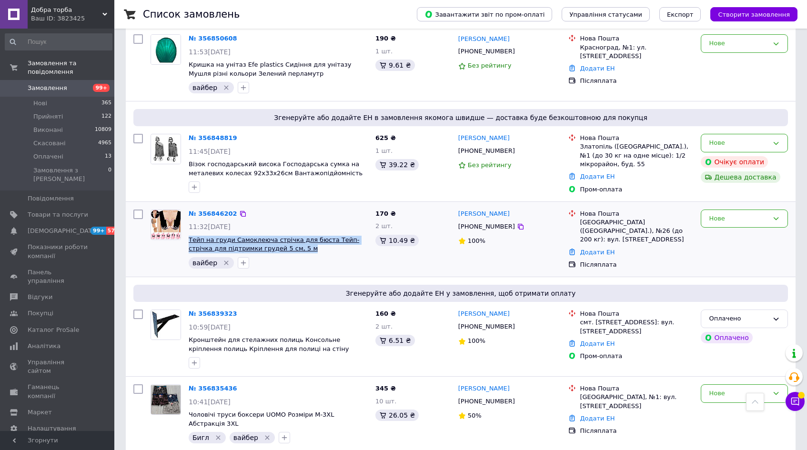
drag, startPoint x: 286, startPoint y: 212, endPoint x: 189, endPoint y: 205, distance: 97.0
click at [189, 236] on span "Тейп на груди Самоклеюча стрічка для бюста Тейп-стрічка для підтримки грудей 5 …" at bounding box center [278, 245] width 179 height 18
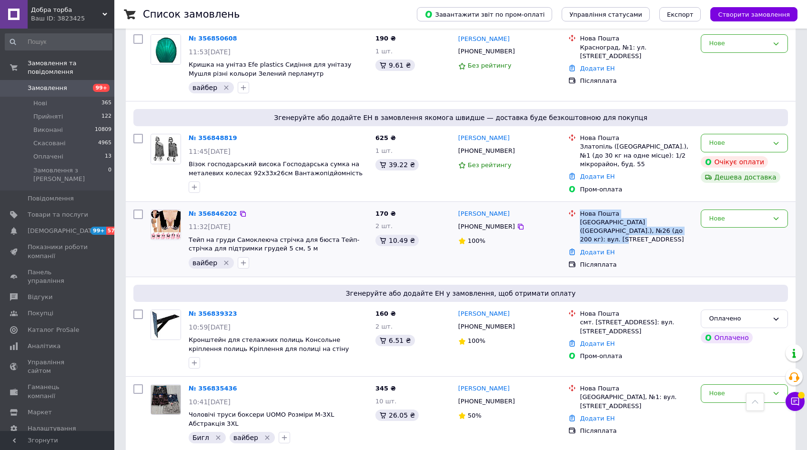
drag, startPoint x: 663, startPoint y: 195, endPoint x: 579, endPoint y: 177, distance: 85.6
click at [579, 210] on div "Нова Пошта Чернівці (Чернівецька обл.), №26 (до 200 кг): вул. Вокзальна, 70" at bounding box center [636, 227] width 117 height 35
click at [419, 219] on div "170 ₴ 2 шт. 10.49 ₴" at bounding box center [412, 240] width 83 height 68
click at [352, 447] on div "2 товара у замовленні" at bounding box center [278, 452] width 179 height 11
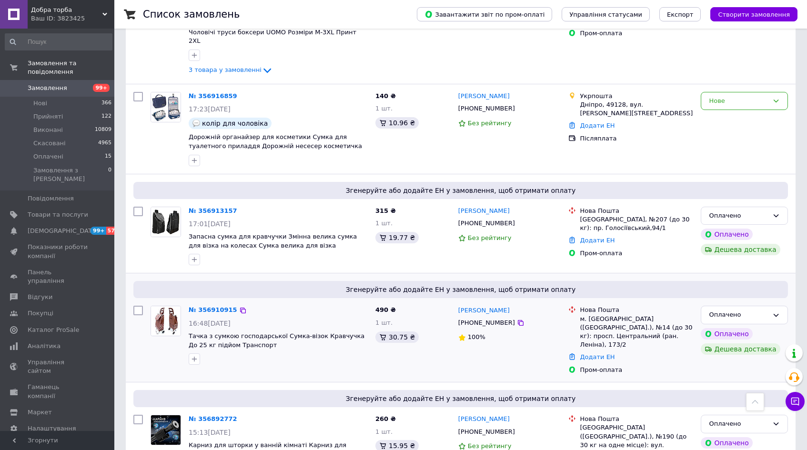
scroll to position [95, 0]
